Goal: Use online tool/utility: Utilize a website feature to perform a specific function

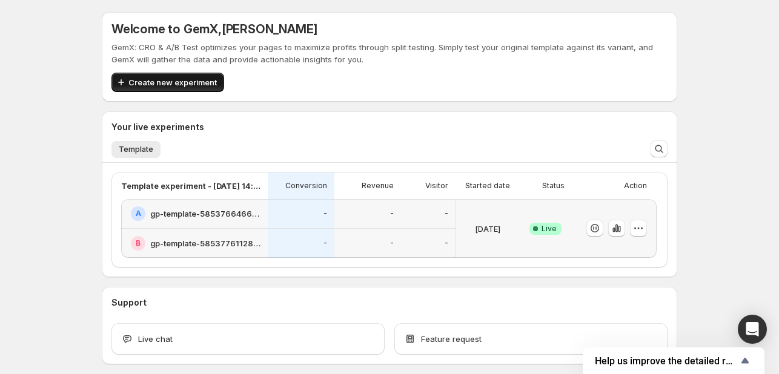
click at [203, 83] on span "Create new experiment" at bounding box center [172, 82] width 88 height 12
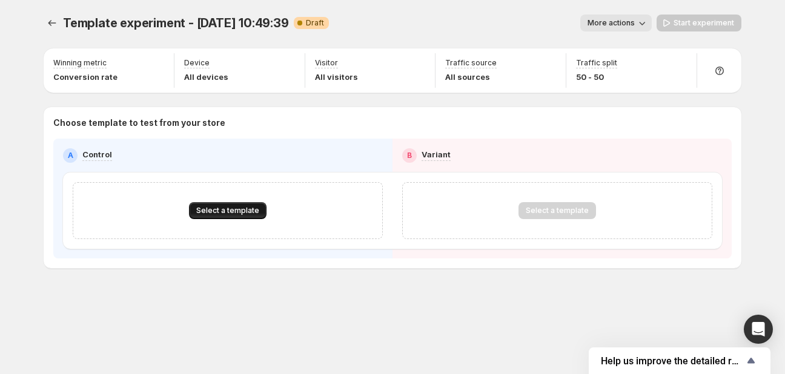
click at [230, 205] on button "Select a template" at bounding box center [228, 210] width 78 height 17
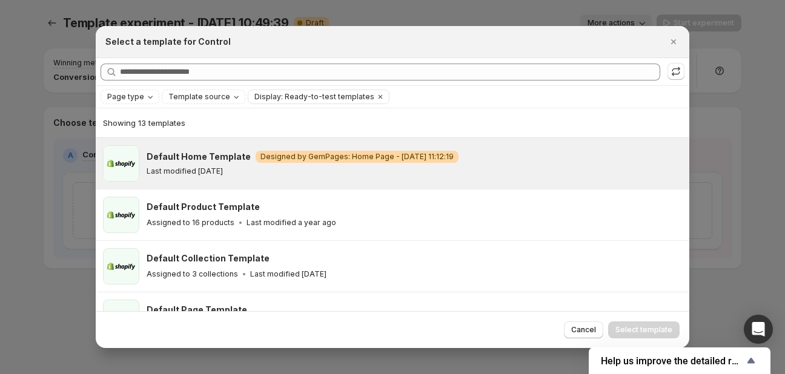
click at [246, 175] on div "Last modified [DATE]" at bounding box center [413, 172] width 532 height 10
click at [669, 331] on span "Select template" at bounding box center [643, 330] width 57 height 10
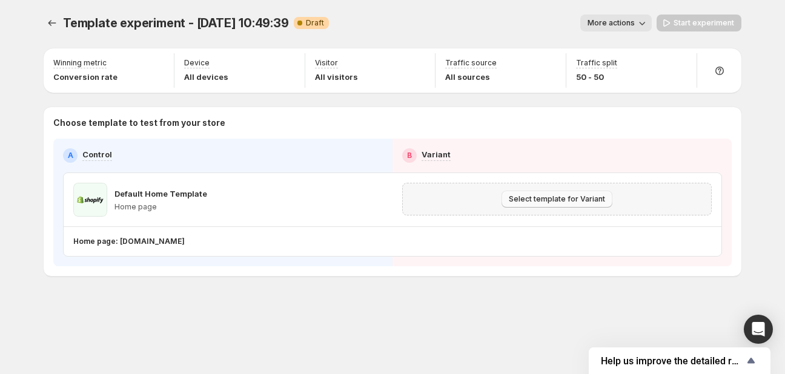
click at [586, 202] on span "Select template for Variant" at bounding box center [557, 199] width 96 height 10
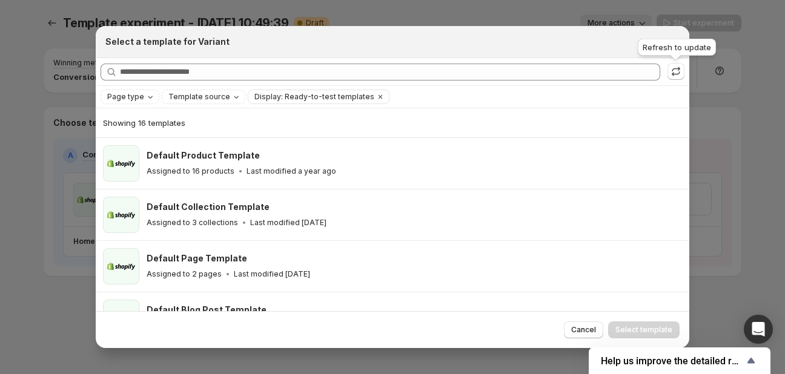
click at [677, 45] on div "Refresh to update" at bounding box center [676, 49] width 83 height 27
click at [670, 42] on icon "Close" at bounding box center [673, 42] width 12 height 12
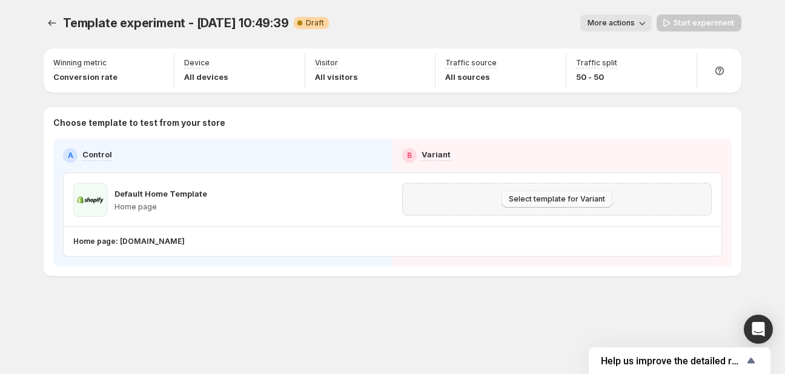
click at [578, 204] on button "Select template for Variant" at bounding box center [556, 199] width 111 height 17
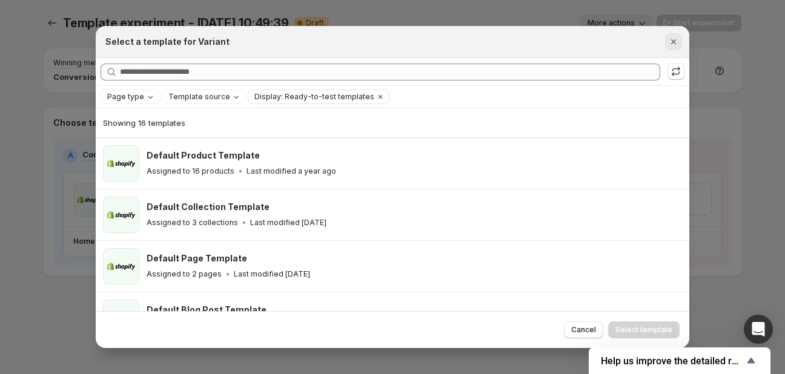
click at [680, 42] on button "Close" at bounding box center [673, 41] width 17 height 17
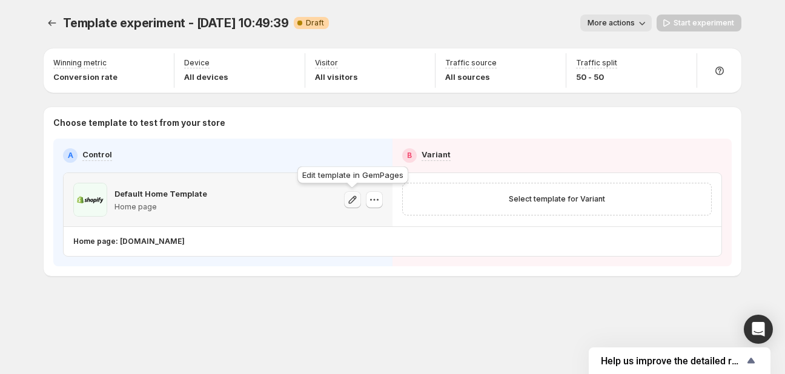
click at [356, 202] on icon "button" at bounding box center [352, 200] width 12 height 12
click at [371, 198] on icon "button" at bounding box center [374, 200] width 12 height 12
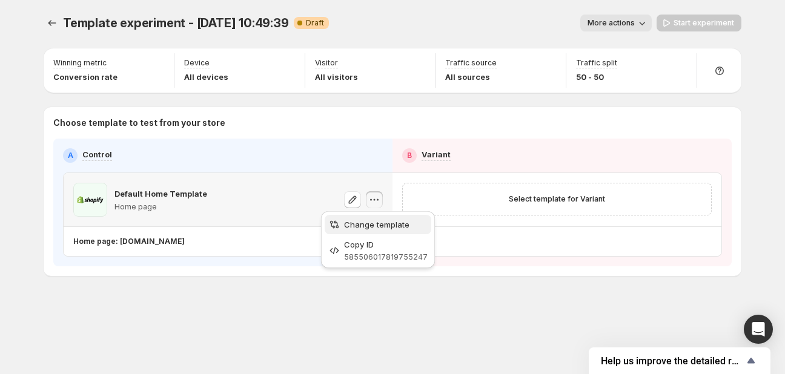
click at [368, 221] on span "Change template" at bounding box center [376, 225] width 65 height 10
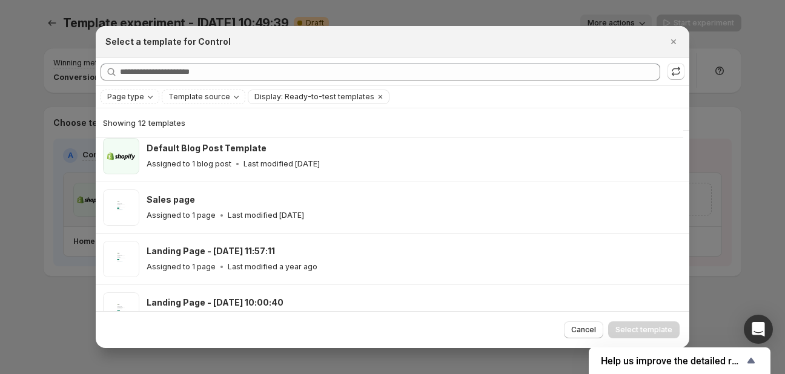
scroll to position [167, 0]
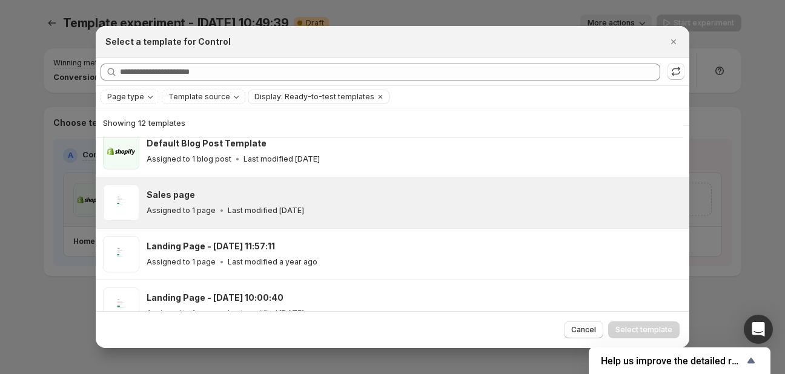
click at [446, 199] on div "Sales page" at bounding box center [413, 195] width 532 height 12
click at [651, 330] on span "Select template" at bounding box center [643, 330] width 57 height 10
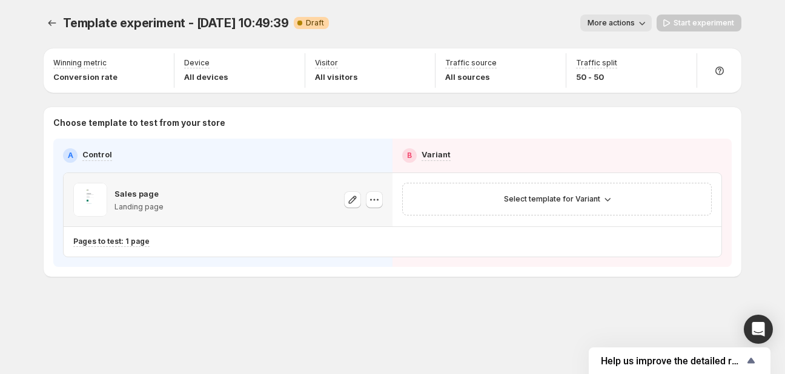
scroll to position [218, 0]
click at [608, 198] on icon "button" at bounding box center [607, 199] width 12 height 12
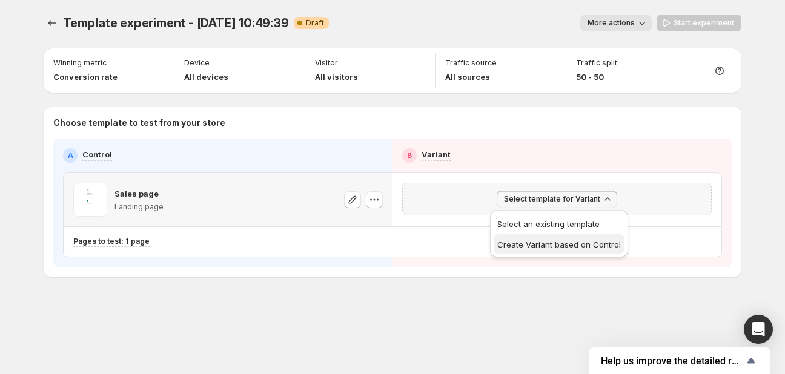
click at [581, 247] on span "Create Variant based on Control" at bounding box center [559, 245] width 124 height 10
